Goal: Information Seeking & Learning: Learn about a topic

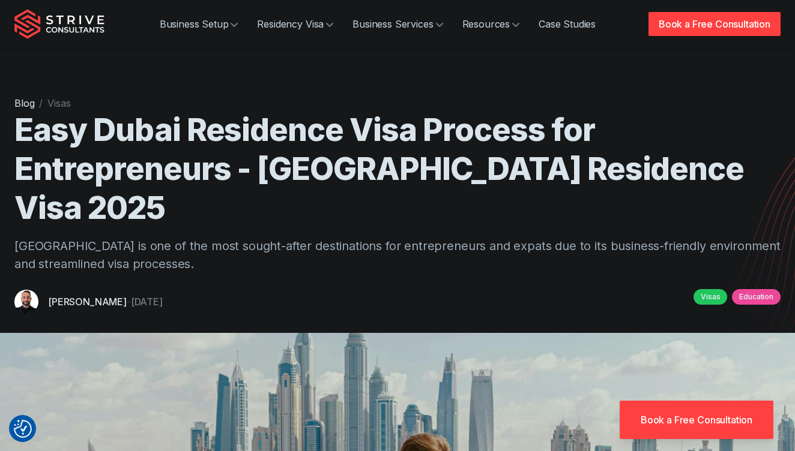
scroll to position [5490, 0]
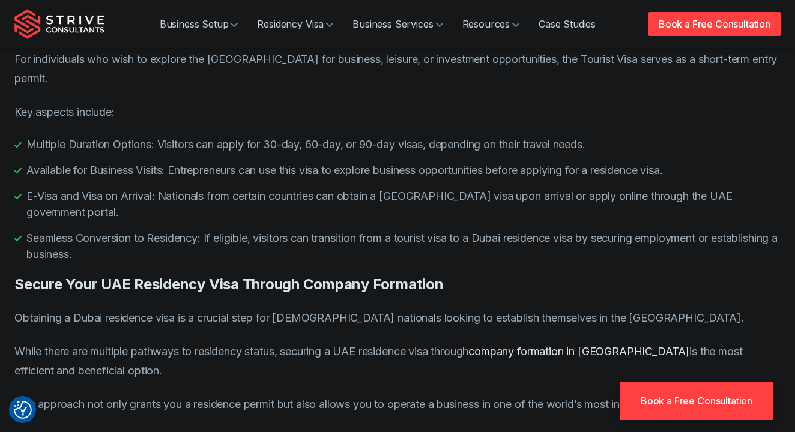
scroll to position [5380, 0]
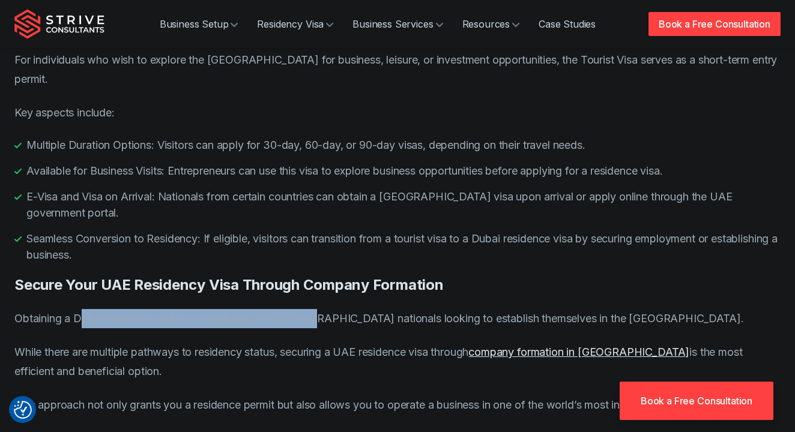
drag, startPoint x: 83, startPoint y: 132, endPoint x: 310, endPoint y: 130, distance: 226.8
click at [310, 309] on p "Obtaining a Dubai residence visa is a crucial step for [DEMOGRAPHIC_DATA] natio…" at bounding box center [397, 318] width 766 height 19
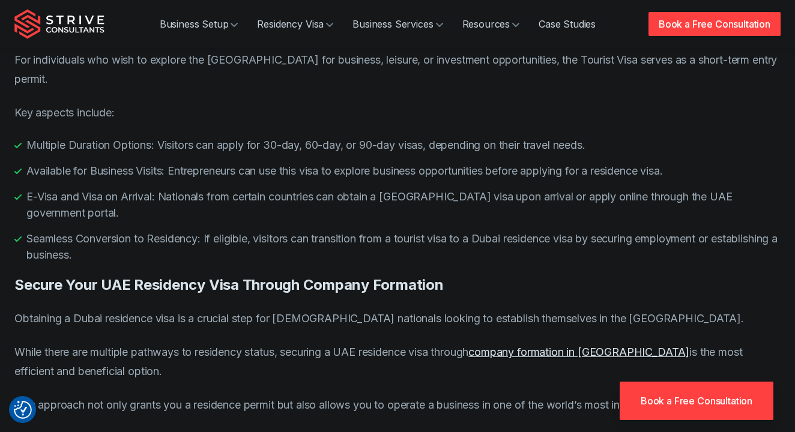
drag, startPoint x: 67, startPoint y: 162, endPoint x: 206, endPoint y: 161, distance: 138.6
click at [206, 343] on p "While there are multiple pathways to residency status, securing a UAE residence…" at bounding box center [397, 362] width 766 height 38
drag, startPoint x: 226, startPoint y: 161, endPoint x: 291, endPoint y: 161, distance: 65.4
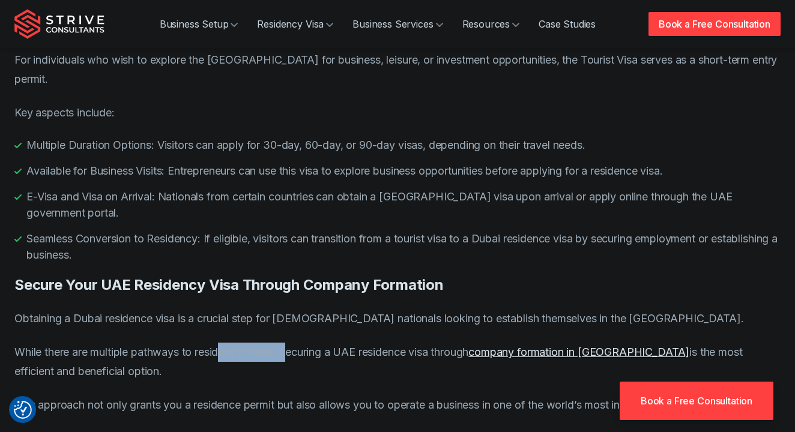
click at [291, 343] on p "While there are multiple pathways to residency status, securing a UAE residence…" at bounding box center [397, 362] width 766 height 38
click at [338, 343] on p "While there are multiple pathways to residency status, securing a UAE residence…" at bounding box center [397, 362] width 766 height 38
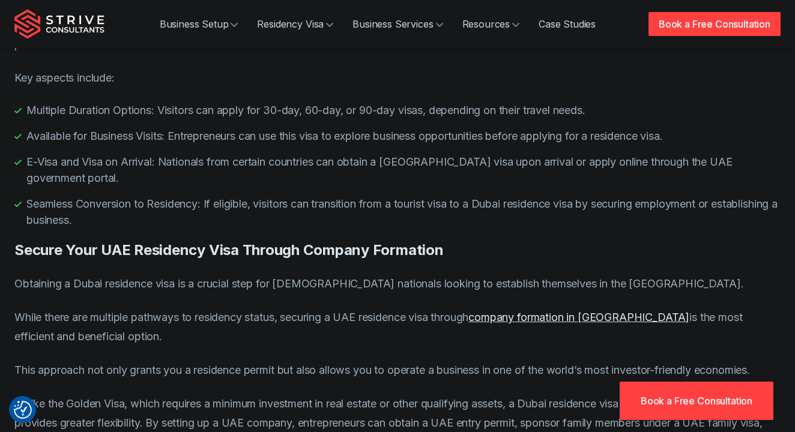
scroll to position [5419, 0]
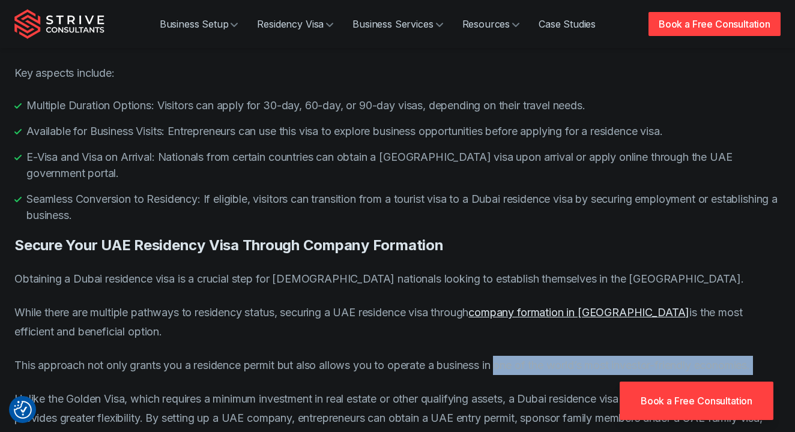
drag, startPoint x: 506, startPoint y: 176, endPoint x: 599, endPoint y: 197, distance: 94.6
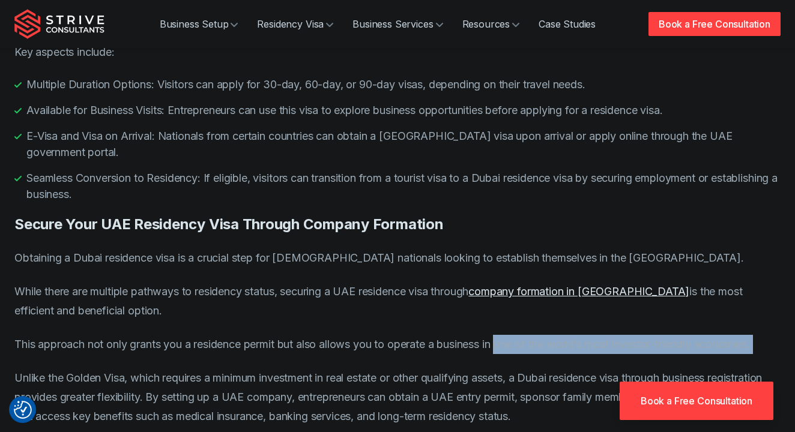
scroll to position [5441, 0]
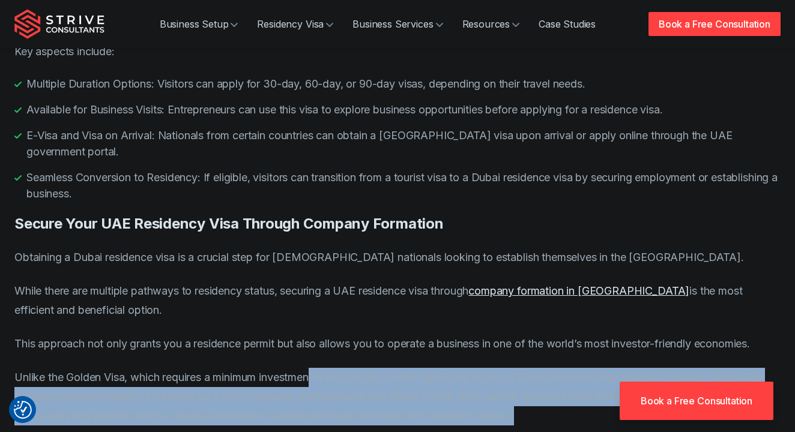
drag, startPoint x: 318, startPoint y: 190, endPoint x: 443, endPoint y: 247, distance: 137.2
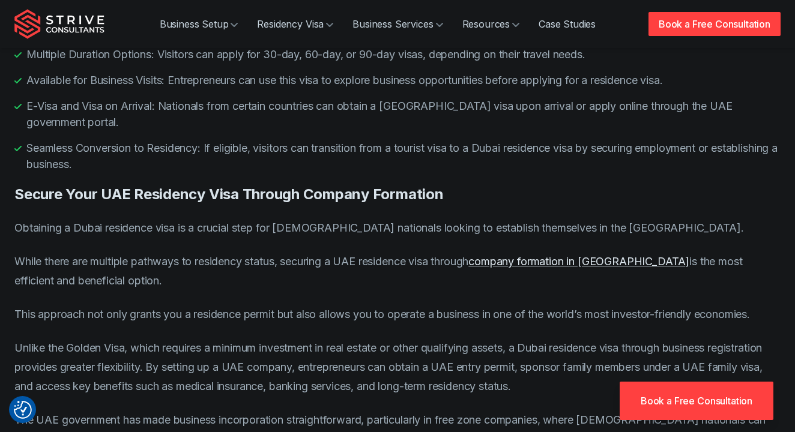
scroll to position [5450, 0]
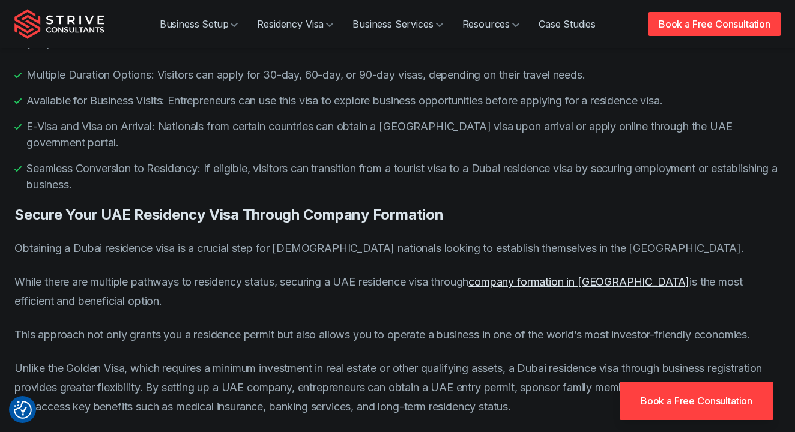
drag, startPoint x: 511, startPoint y: 328, endPoint x: 591, endPoint y: 332, distance: 80.5
drag, startPoint x: 544, startPoint y: 343, endPoint x: 203, endPoint y: 362, distance: 342.0
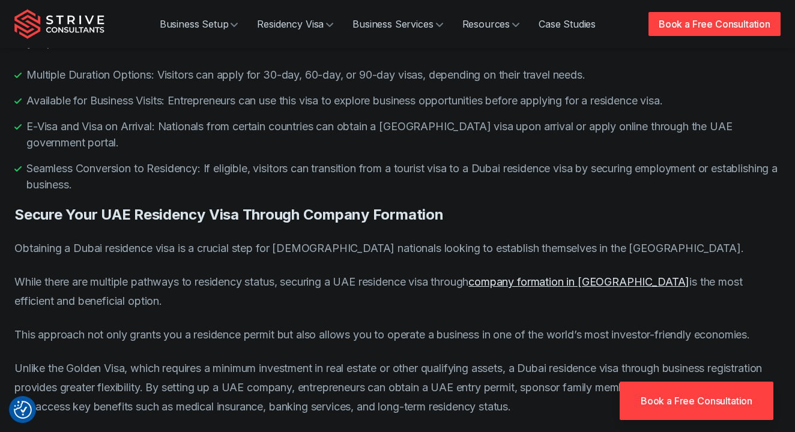
drag, startPoint x: 135, startPoint y: 361, endPoint x: 293, endPoint y: 366, distance: 157.9
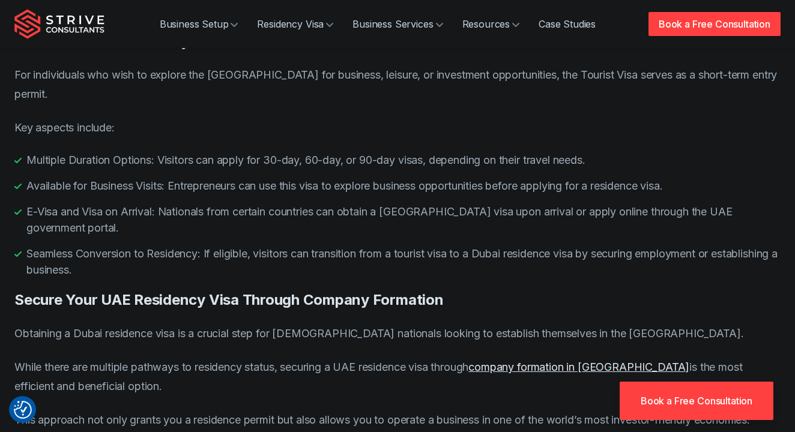
scroll to position [5345, 0]
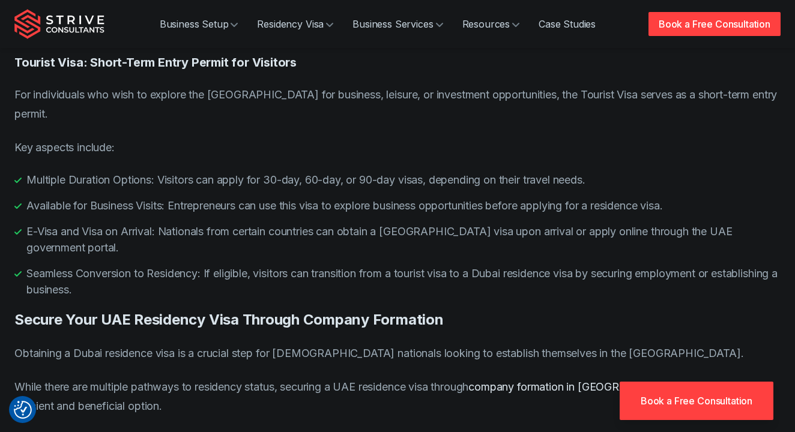
click at [573, 380] on link "company formation in [GEOGRAPHIC_DATA]" at bounding box center [578, 386] width 221 height 13
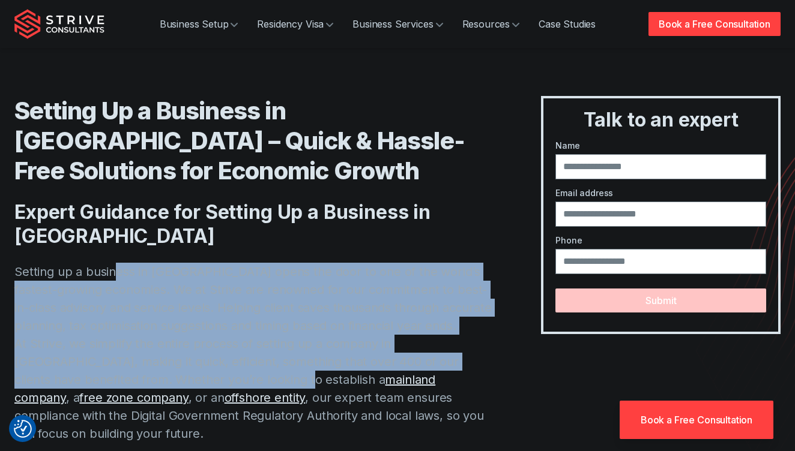
drag, startPoint x: 118, startPoint y: 248, endPoint x: 162, endPoint y: 352, distance: 112.9
click at [164, 352] on p "Setting up a business in Dubai opens the door to one of the world’s fastest-gro…" at bounding box center [253, 353] width 478 height 180
click at [194, 320] on p "Setting up a business in Dubai opens the door to one of the world’s fastest-gro…" at bounding box center [253, 353] width 478 height 180
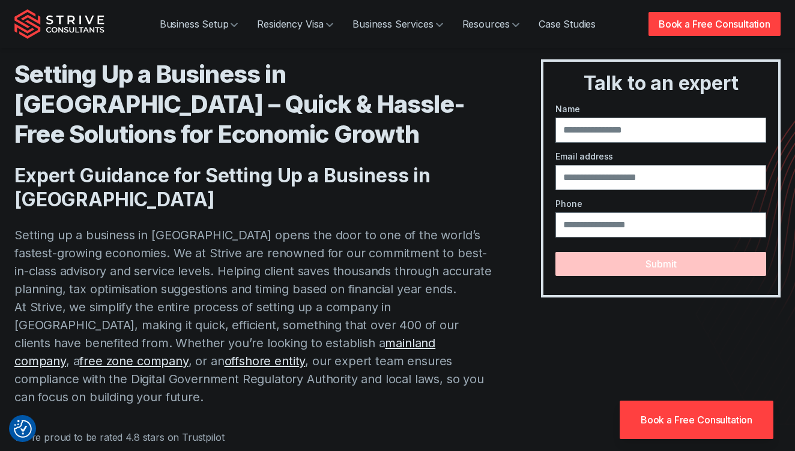
scroll to position [40, 0]
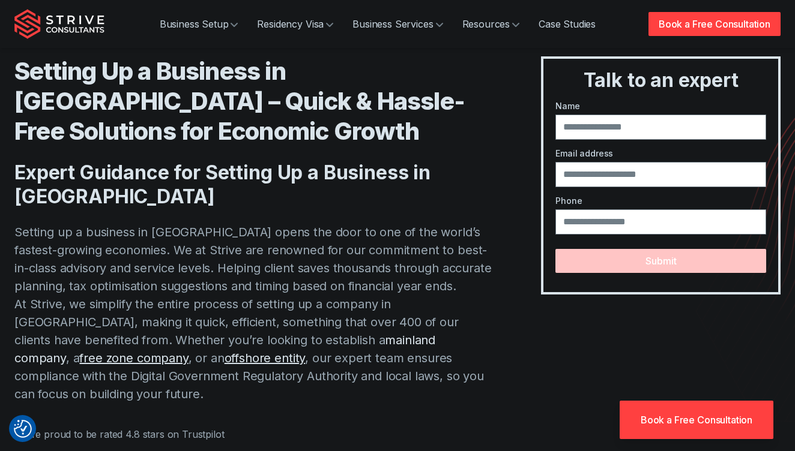
click at [194, 333] on link "mainland company" at bounding box center [224, 349] width 421 height 32
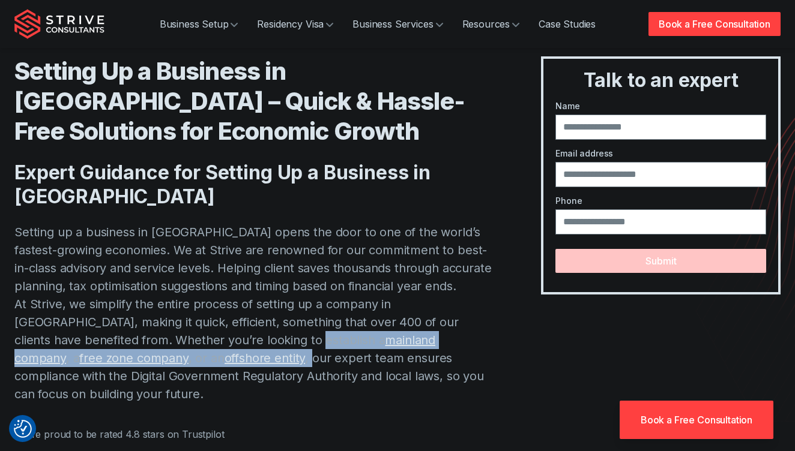
drag, startPoint x: 53, startPoint y: 337, endPoint x: 172, endPoint y: 322, distance: 119.2
click at [172, 322] on p "Setting up a business in Dubai opens the door to one of the world’s fastest-gro…" at bounding box center [253, 313] width 478 height 180
copy p "At Strive, we simplify the entire process of setting up a company in Dubai, mak…"
